Goal: Information Seeking & Learning: Find specific fact

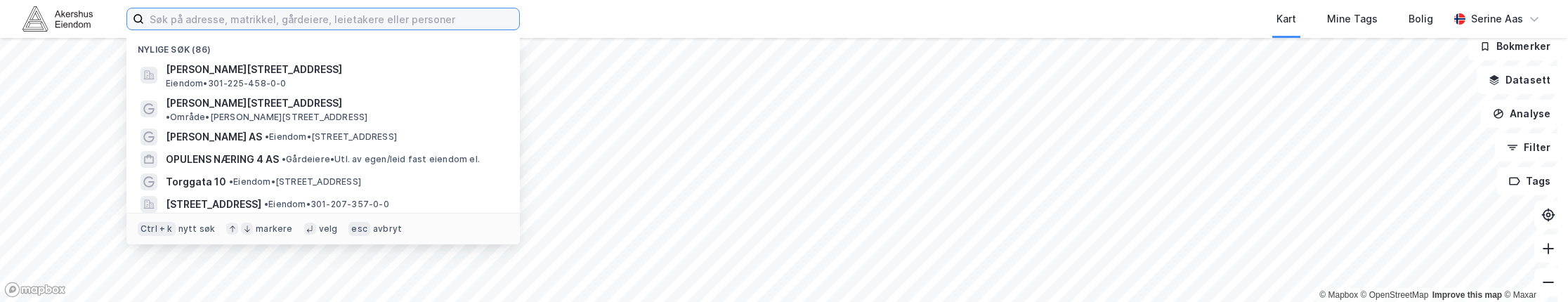
click at [226, 20] on input at bounding box center [332, 19] width 375 height 21
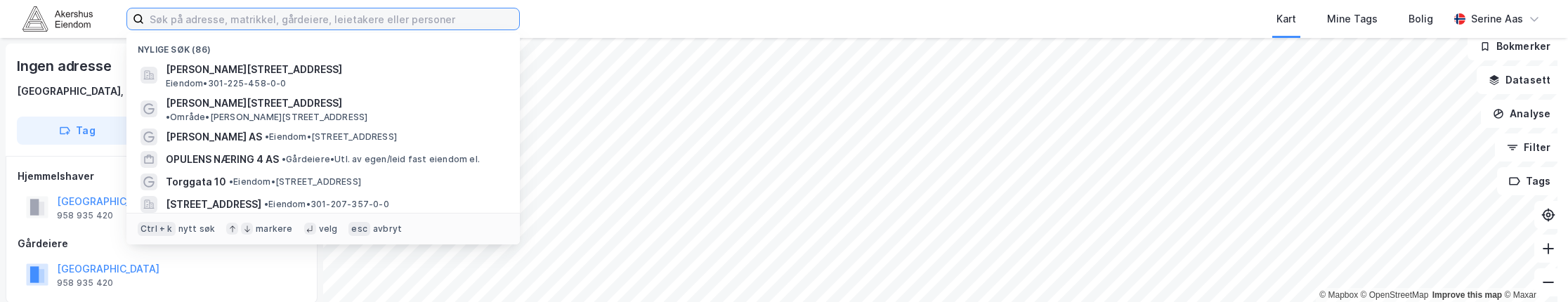
click at [160, 23] on input at bounding box center [332, 19] width 375 height 21
paste input "[PERSON_NAME] GATE 2 NÆRING AS"
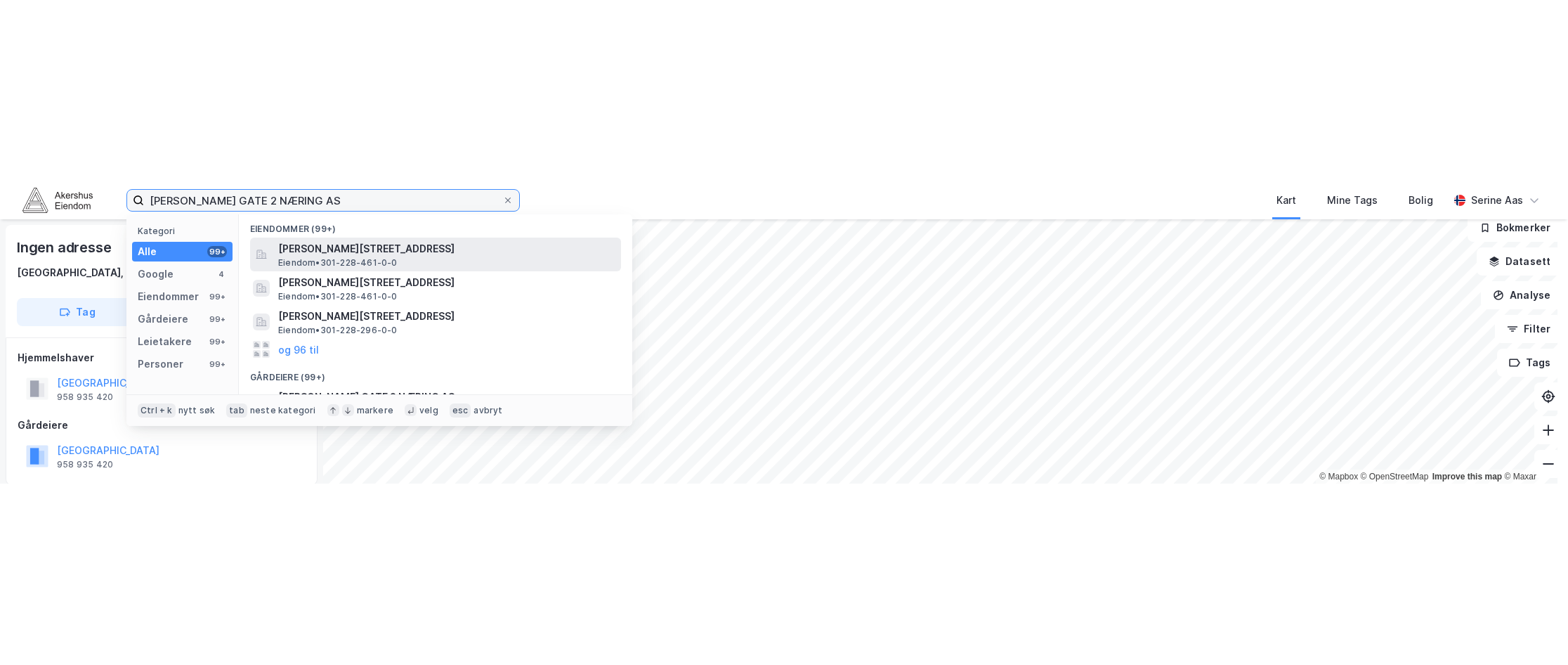
scroll to position [140, 0]
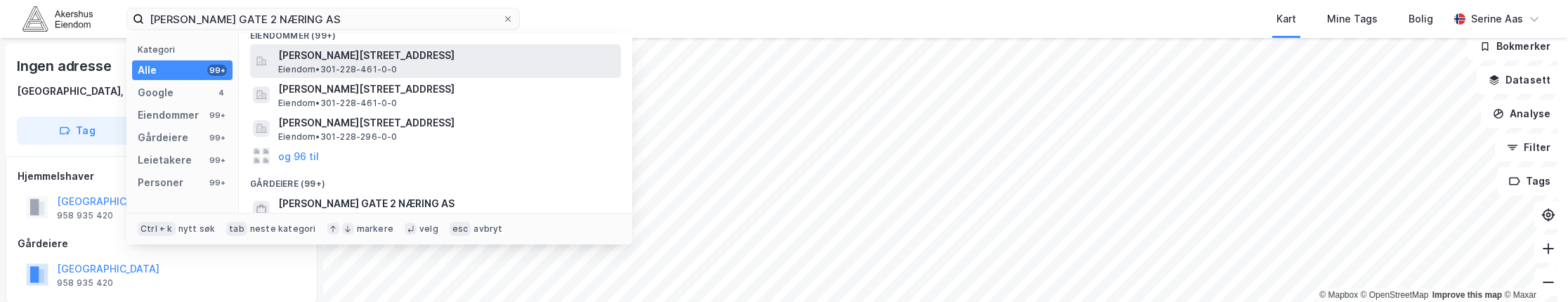
click at [355, 67] on span "Eiendom • 301-228-461-0-0" at bounding box center [338, 69] width 119 height 11
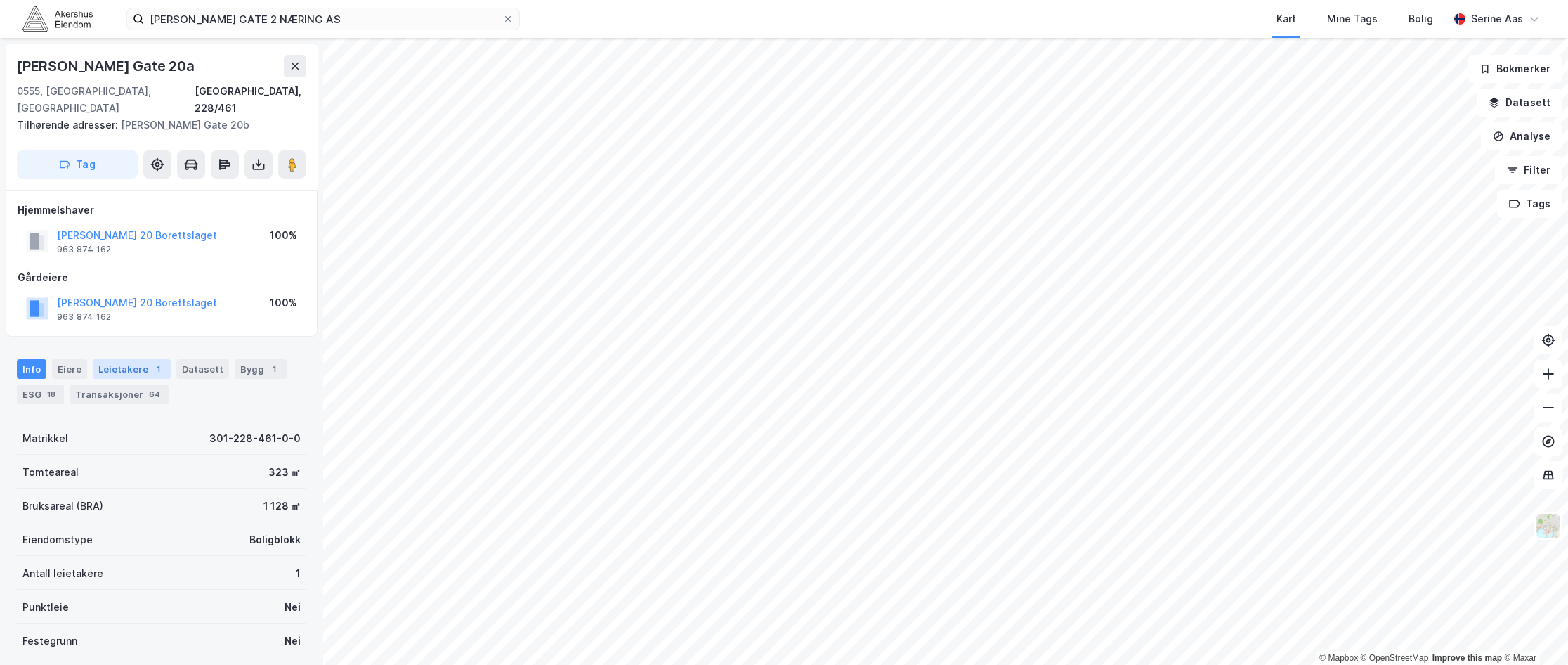
click at [122, 301] on div "Leietakere 1" at bounding box center [132, 368] width 78 height 20
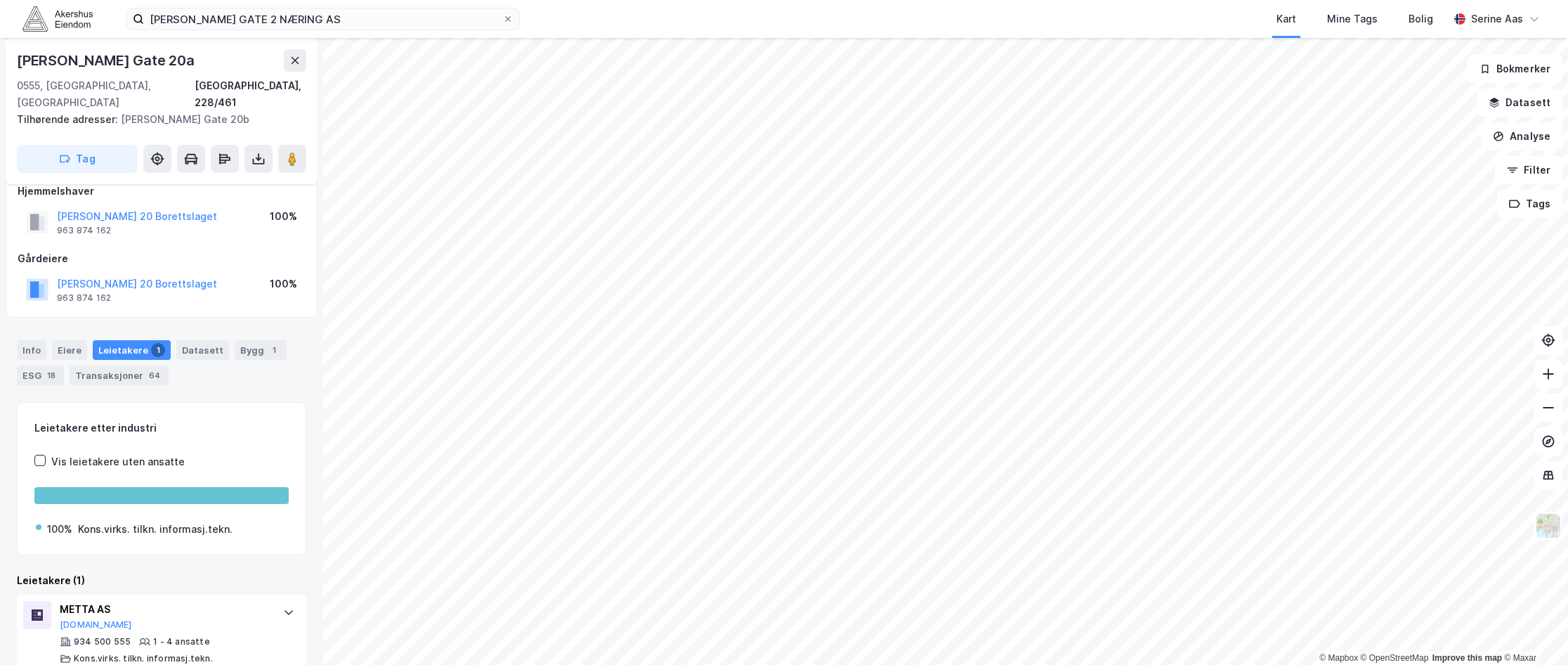
scroll to position [24, 0]
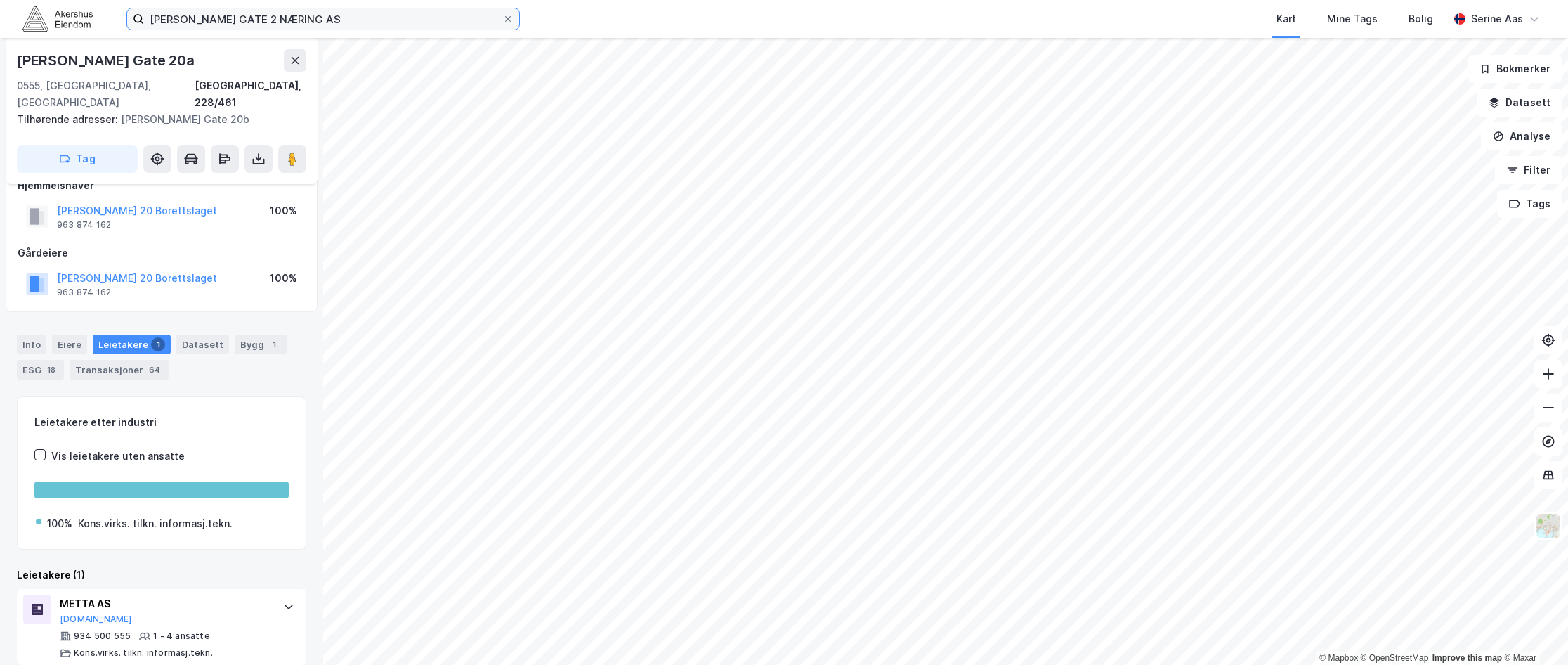
click at [300, 24] on input "[PERSON_NAME] GATE 2 NÆRING AS" at bounding box center [323, 19] width 358 height 21
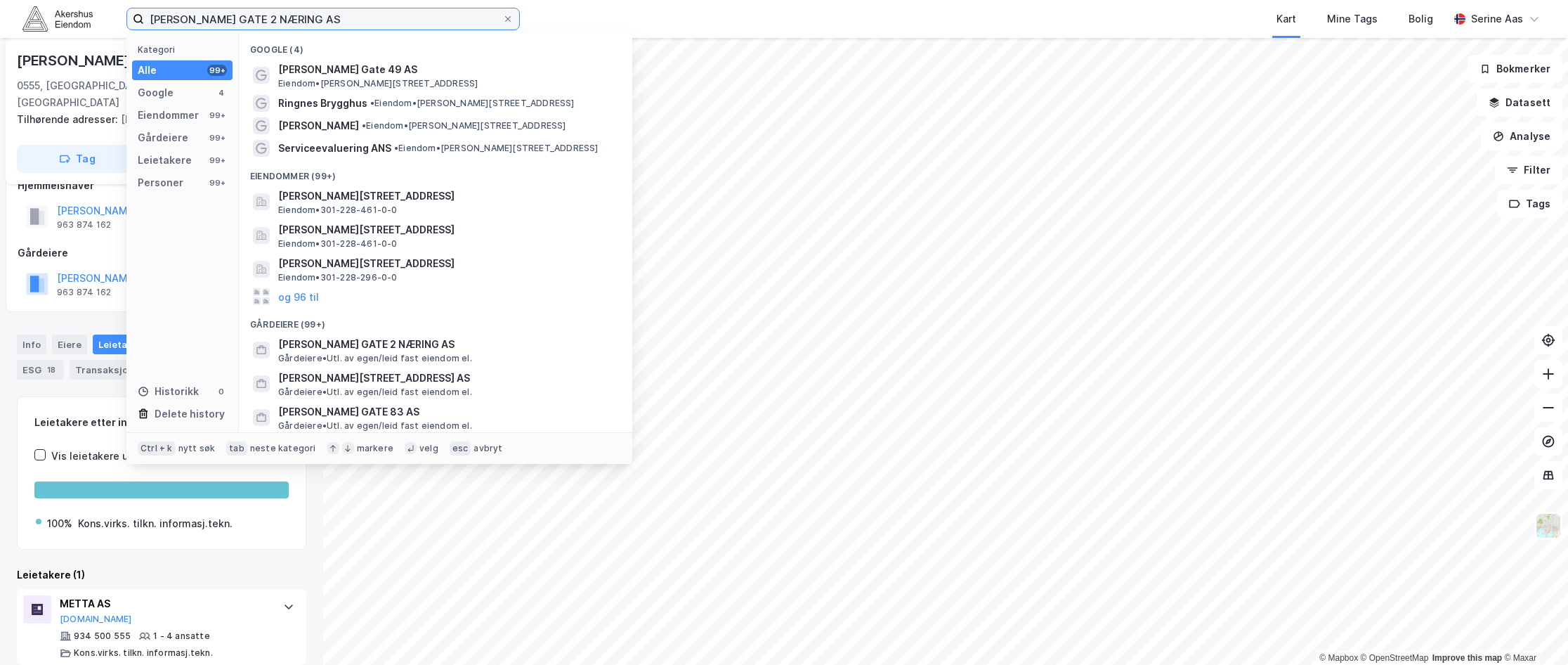
click at [355, 28] on input "[PERSON_NAME] GATE 2 NÆRING AS" at bounding box center [323, 19] width 358 height 21
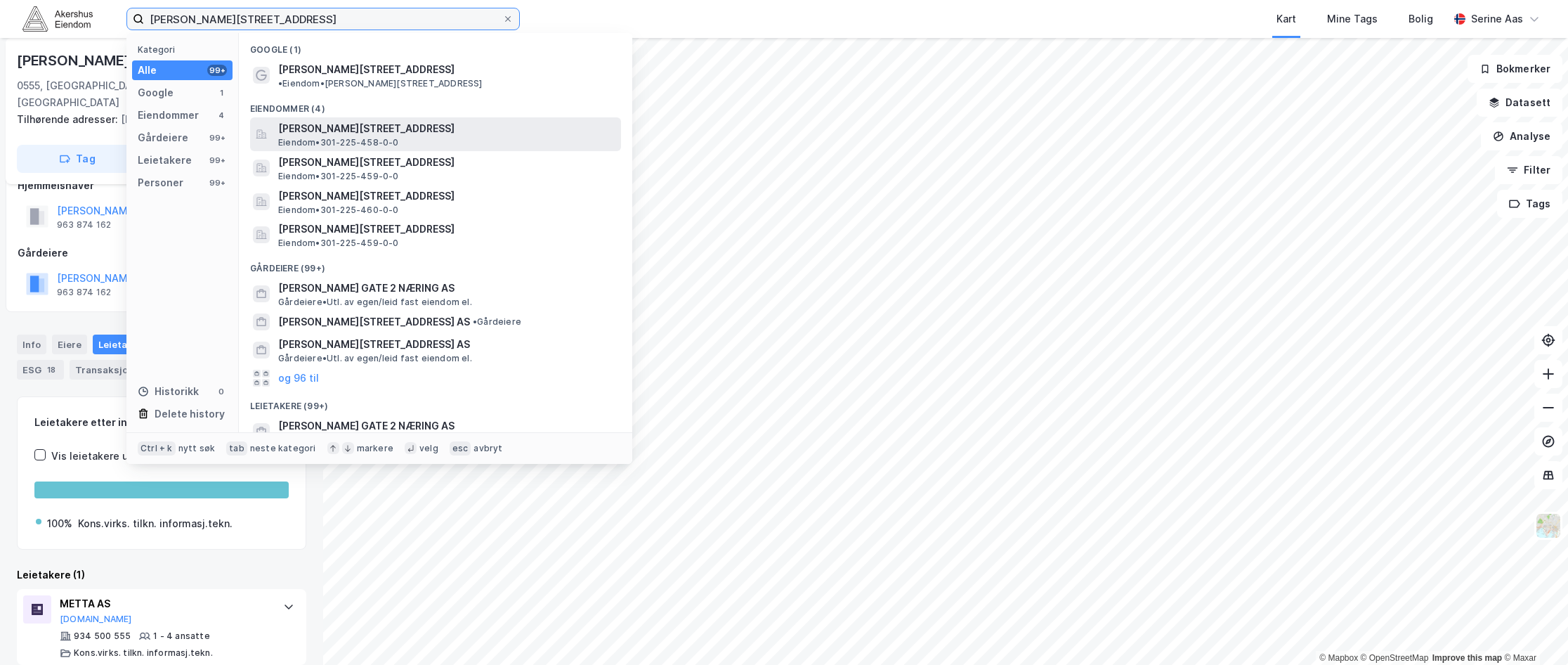
type input "[PERSON_NAME][STREET_ADDRESS]"
click at [348, 120] on span "[PERSON_NAME][STREET_ADDRESS]" at bounding box center [447, 128] width 338 height 17
